Goal: Transaction & Acquisition: Book appointment/travel/reservation

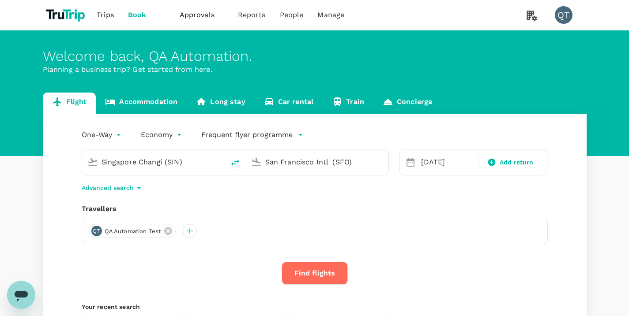
click at [317, 275] on button "Find flights" at bounding box center [315, 273] width 66 height 23
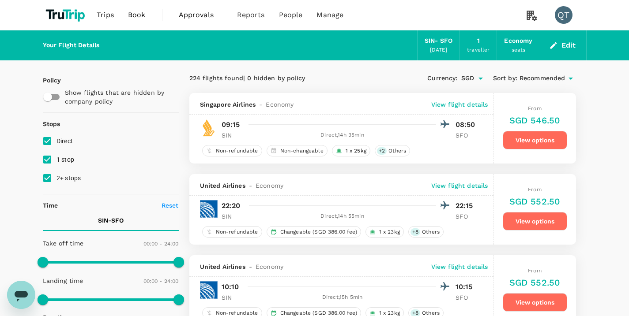
click at [128, 13] on link "Book" at bounding box center [137, 15] width 32 height 30
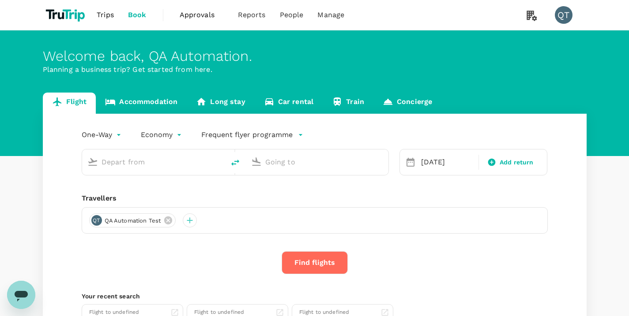
type input "Singapore Changi (SIN)"
type input "San Francisco Intl (SFO)"
type input "Singapore Changi (SIN)"
type input "San Francisco Intl (SFO)"
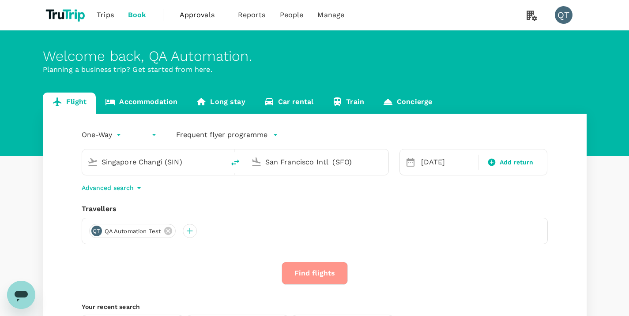
click at [319, 277] on button "Find flights" at bounding box center [315, 273] width 66 height 23
